Goal: Task Accomplishment & Management: Use online tool/utility

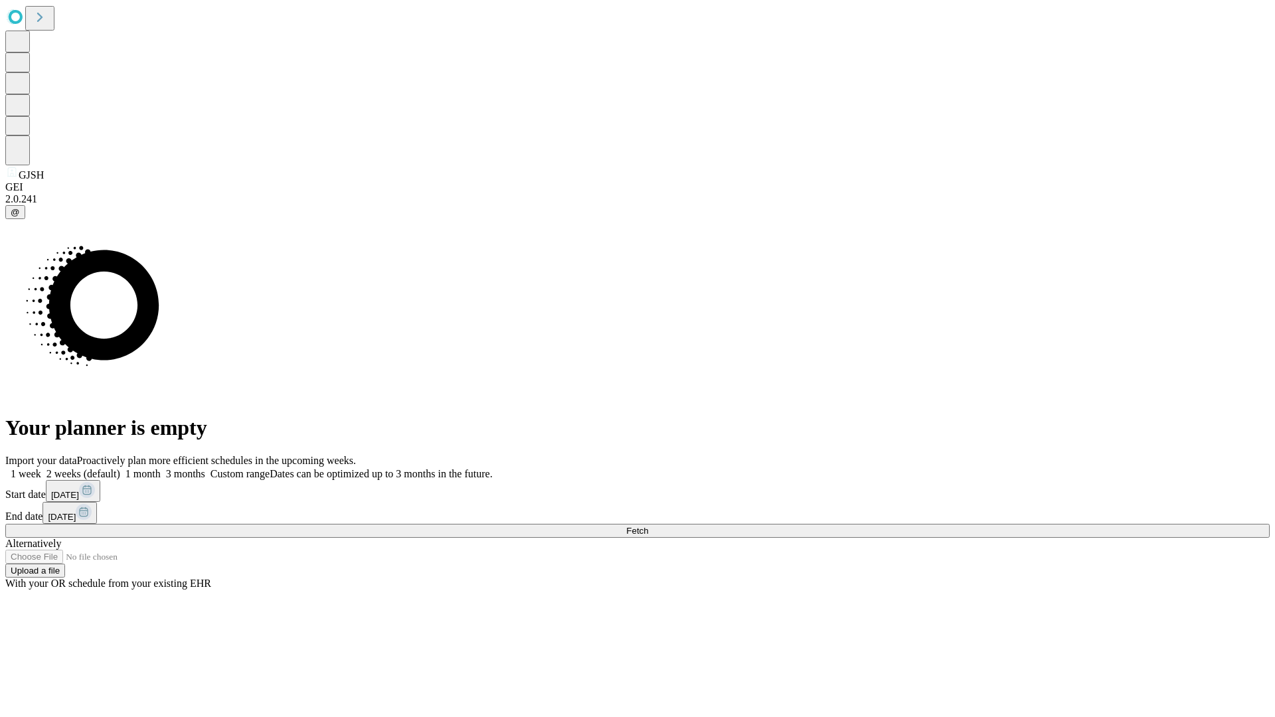
click at [648, 526] on span "Fetch" at bounding box center [637, 531] width 22 height 10
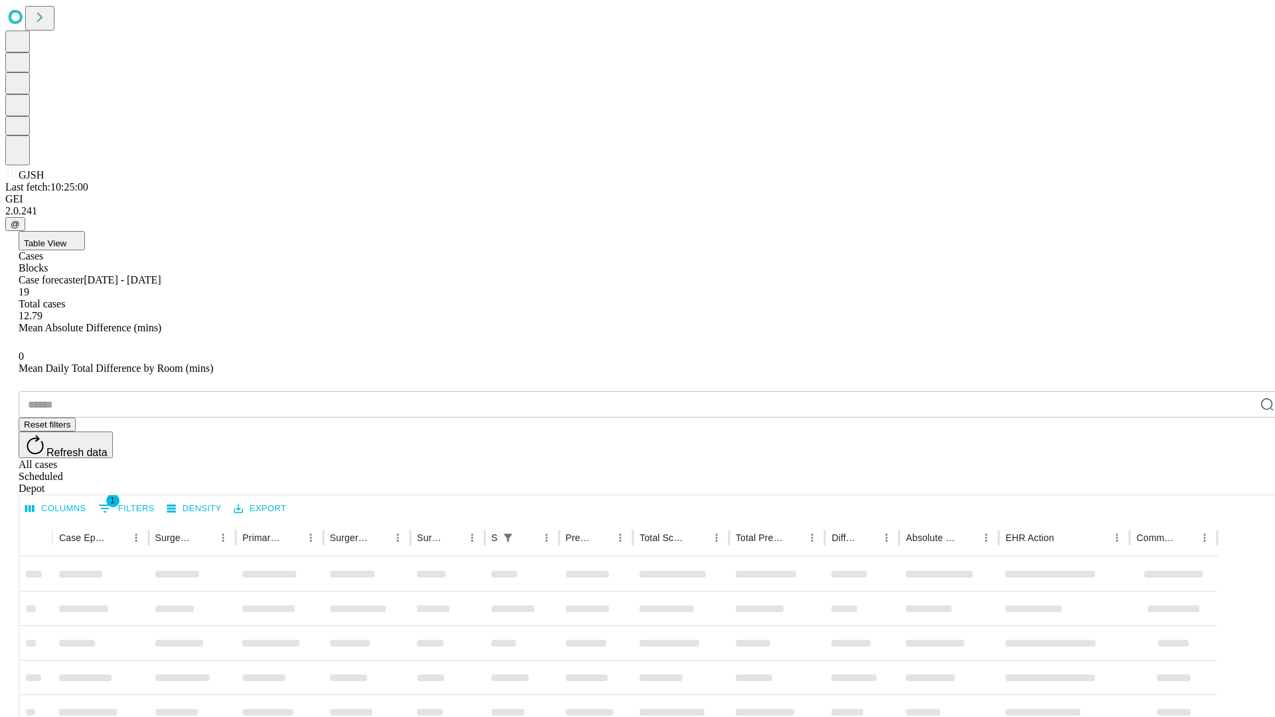
click at [1240, 483] on div "Depot" at bounding box center [651, 489] width 1264 height 12
